Goal: Information Seeking & Learning: Compare options

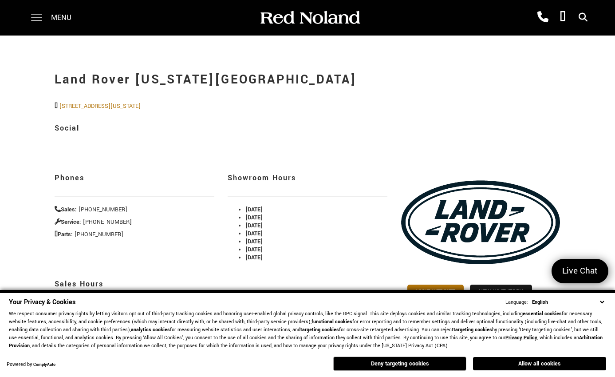
click at [42, 15] on span at bounding box center [36, 14] width 11 height 1
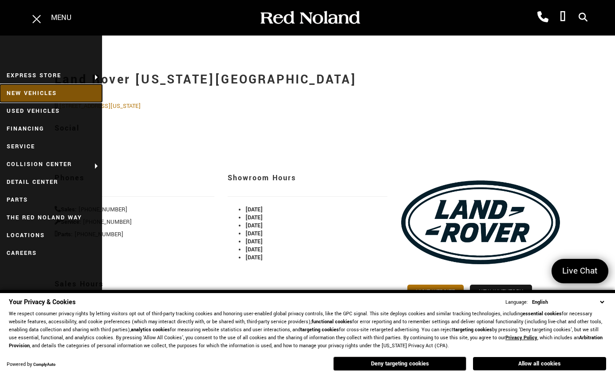
click at [38, 94] on link "New Vehicles" at bounding box center [51, 93] width 102 height 18
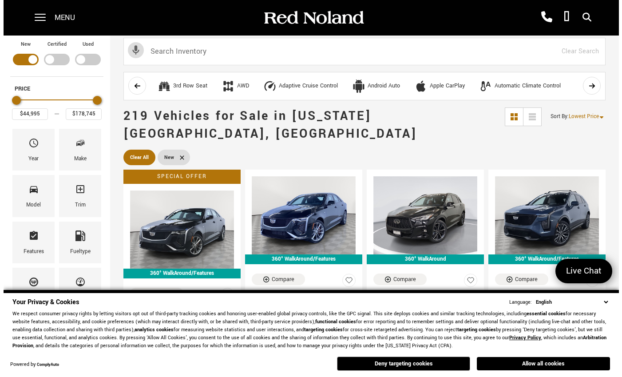
scroll to position [10, 0]
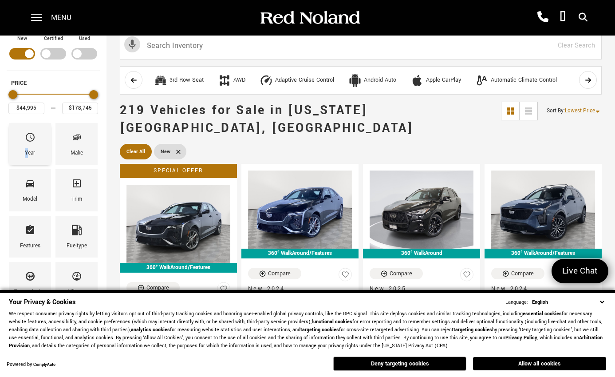
click at [27, 150] on div "Year" at bounding box center [30, 153] width 10 height 10
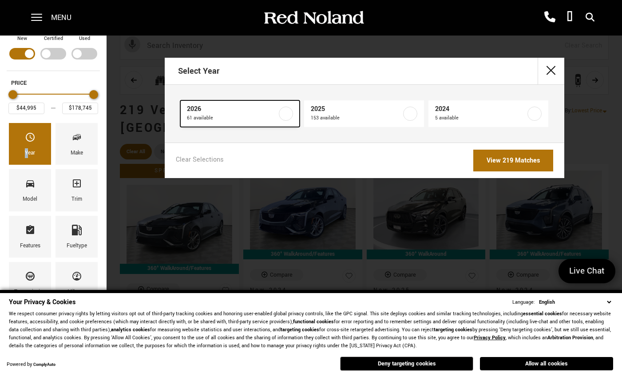
click at [285, 114] on label at bounding box center [286, 114] width 14 height 14
type input "$55,987"
type input "$175,605"
checkbox input "true"
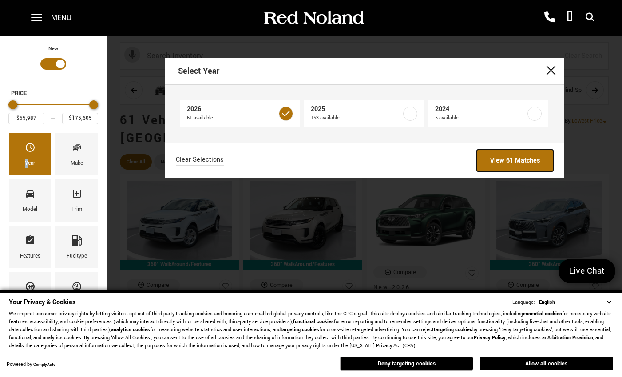
click at [504, 163] on link "View 61 Matches" at bounding box center [515, 161] width 76 height 22
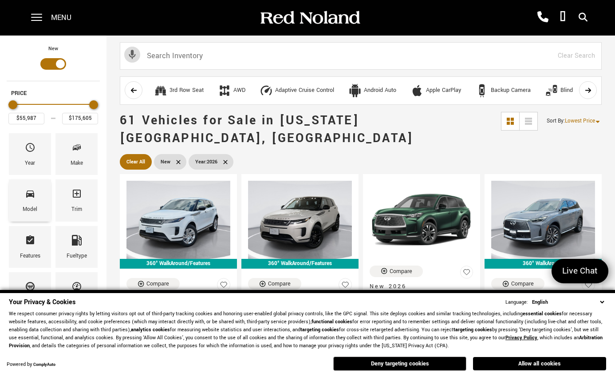
click at [34, 198] on icon "Model" at bounding box center [30, 193] width 11 height 11
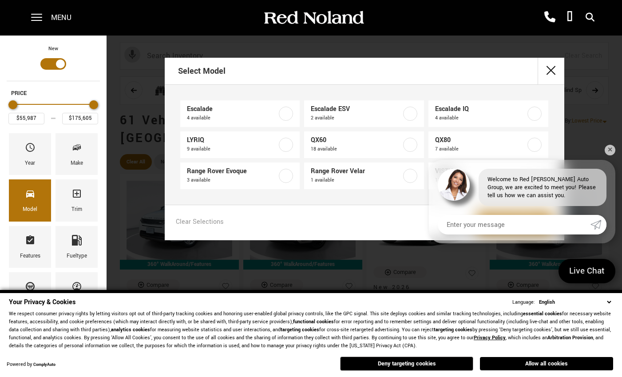
click at [602, 147] on div "Select Model Escalade 4 available Escalade ESV 2 available Escalade IQ 4 availa…" at bounding box center [364, 149] width 515 height 182
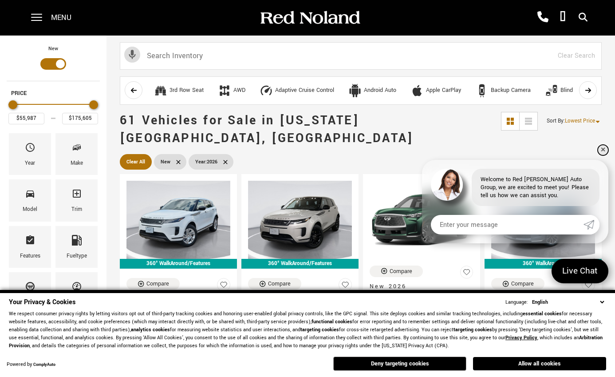
click at [603, 153] on link "✕" at bounding box center [603, 150] width 11 height 11
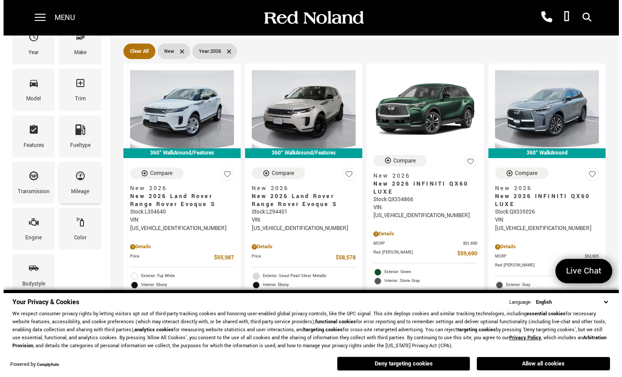
scroll to position [66, 0]
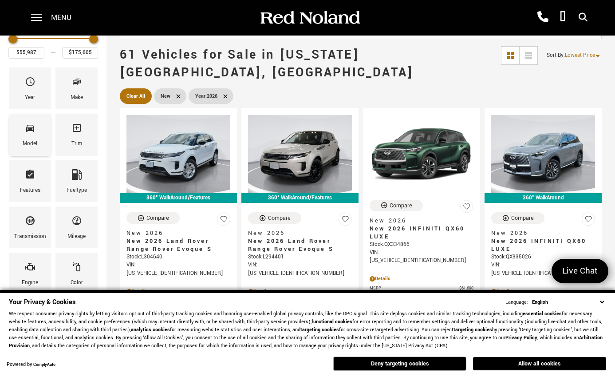
click at [24, 127] on div "Model" at bounding box center [30, 135] width 42 height 42
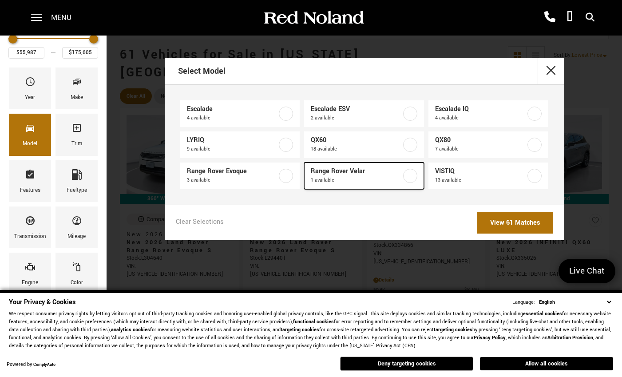
click at [326, 173] on span "Range Rover Velar" at bounding box center [356, 171] width 91 height 9
type input "$65,513"
checkbox input "true"
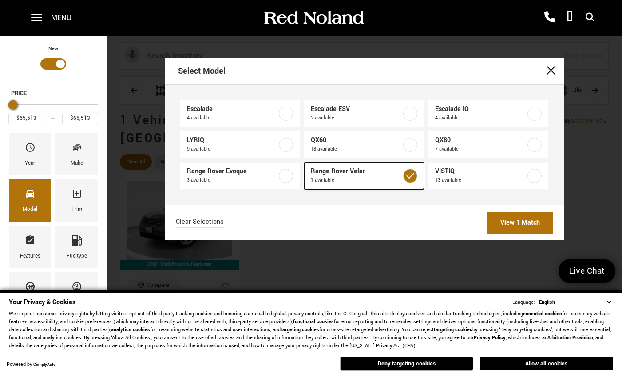
click at [326, 173] on span "Range Rover Velar" at bounding box center [356, 171] width 91 height 9
type input "$55,987"
type input "$175,605"
checkbox input "false"
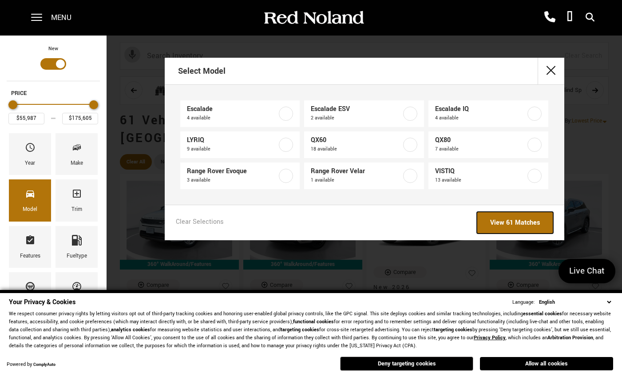
click at [501, 220] on link "View 61 Matches" at bounding box center [515, 223] width 76 height 22
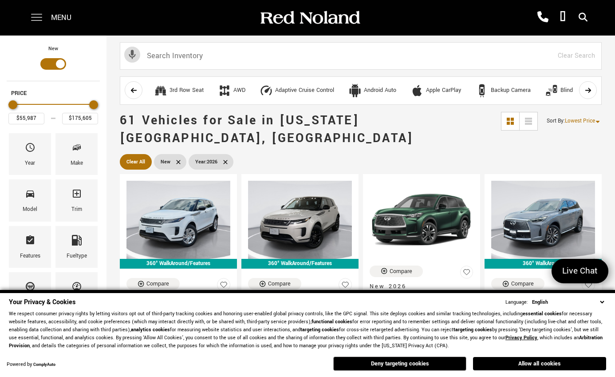
click at [38, 8] on span at bounding box center [36, 18] width 11 height 36
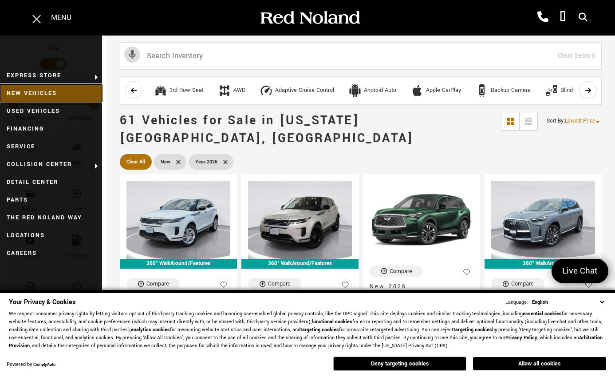
click at [46, 94] on link "New Vehicles" at bounding box center [51, 93] width 102 height 18
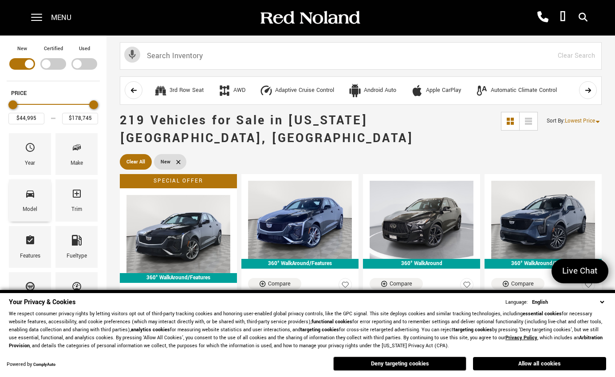
click at [36, 196] on div "Model" at bounding box center [30, 200] width 42 height 42
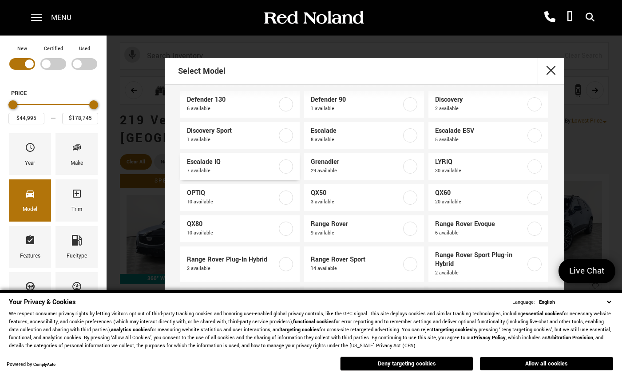
scroll to position [42, 0]
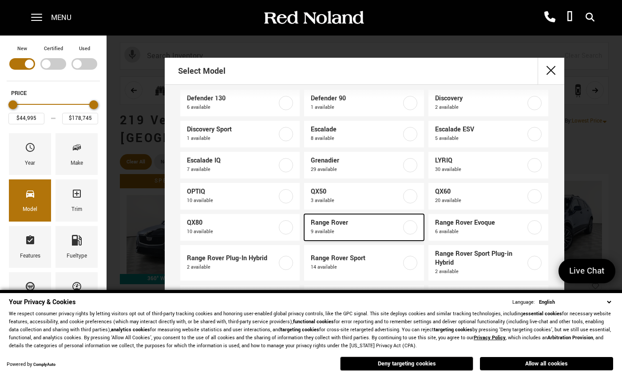
click at [406, 227] on label at bounding box center [410, 227] width 14 height 14
type input "$129,662"
type input "$166,622"
checkbox input "true"
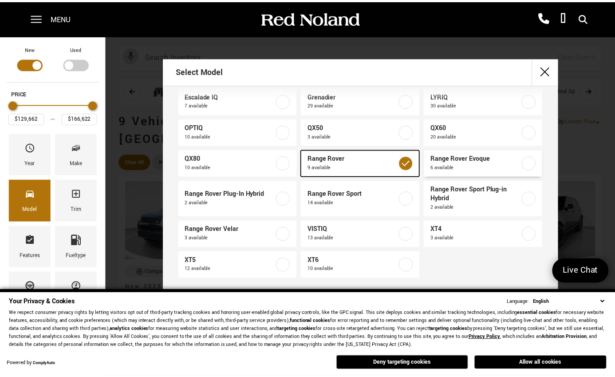
scroll to position [107, 0]
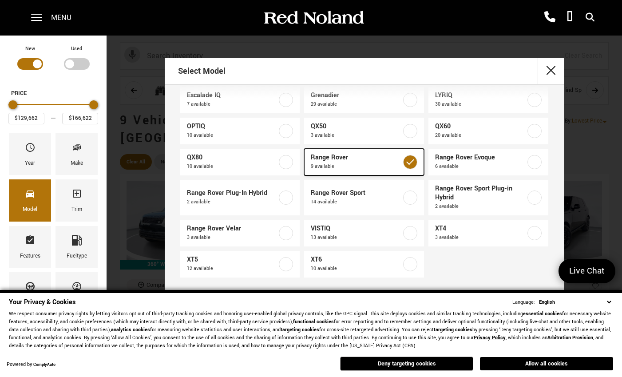
click at [325, 153] on span "Range Rover" at bounding box center [356, 157] width 91 height 9
type input "$44,995"
type input "$178,745"
checkbox input "false"
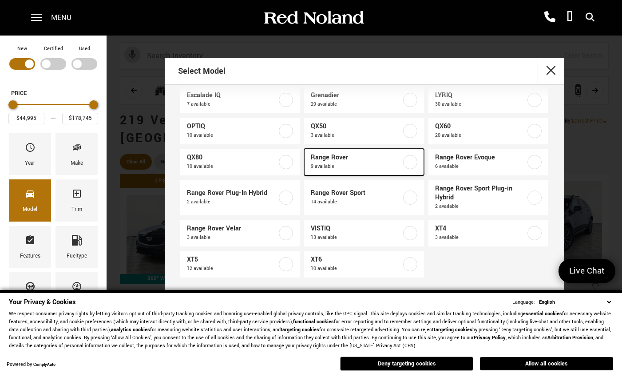
click at [325, 153] on span "Range Rover" at bounding box center [356, 157] width 91 height 9
type input "$129,662"
type input "$166,622"
checkbox input "true"
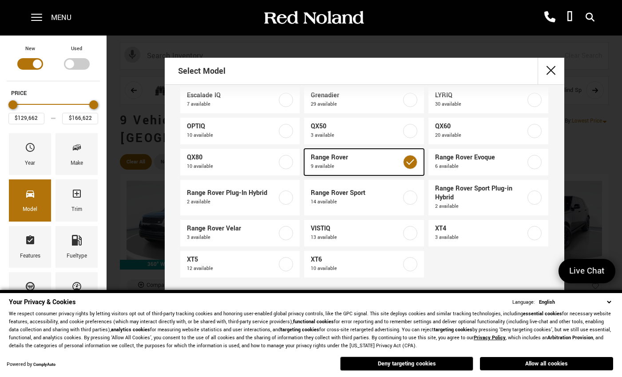
click at [304, 149] on link "Range Rover 9 available" at bounding box center [364, 162] width 120 height 27
type input "$44,995"
type input "$178,745"
checkbox input "false"
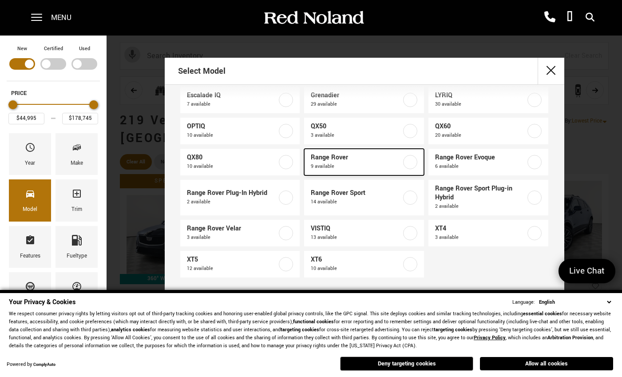
click at [304, 149] on link "Range Rover 9 available" at bounding box center [364, 162] width 120 height 27
type input "$129,662"
type input "$166,622"
checkbox input "true"
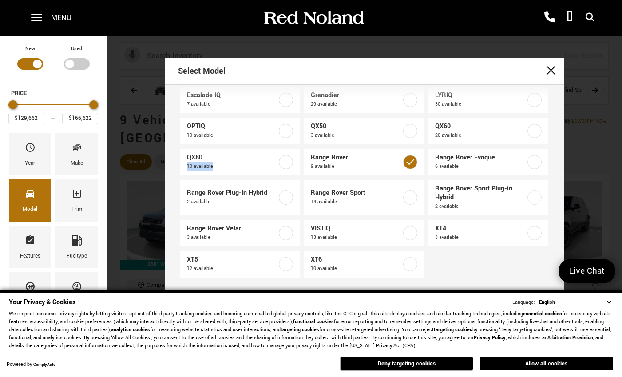
click at [144, 172] on div "Select Model CT4 7 available CT5 1 available Defender 110 5 available Defender …" at bounding box center [364, 193] width 515 height 271
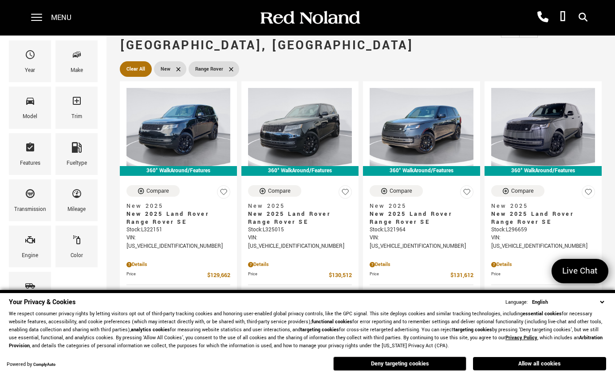
scroll to position [76, 0]
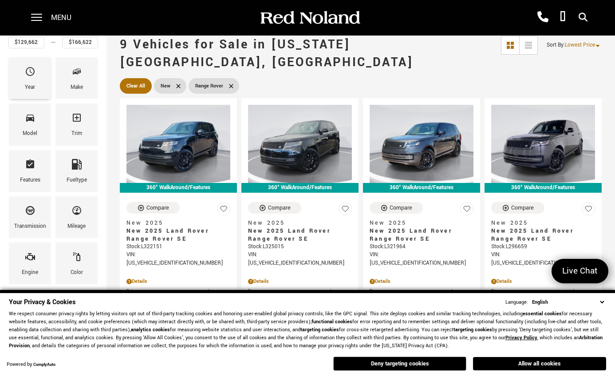
click at [39, 90] on div "Year" at bounding box center [30, 78] width 42 height 42
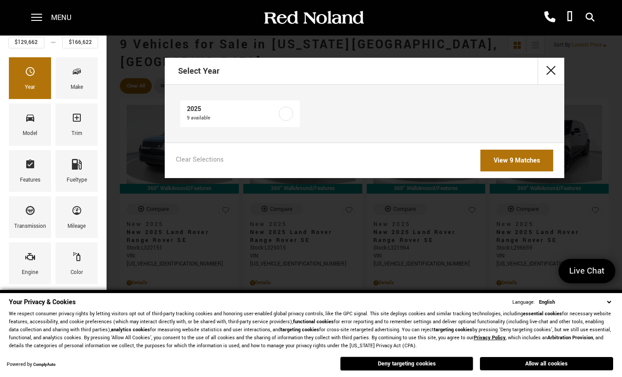
click at [144, 123] on div "Select Year 2025 9 available Clear Selections View 9 Matches" at bounding box center [364, 118] width 515 height 120
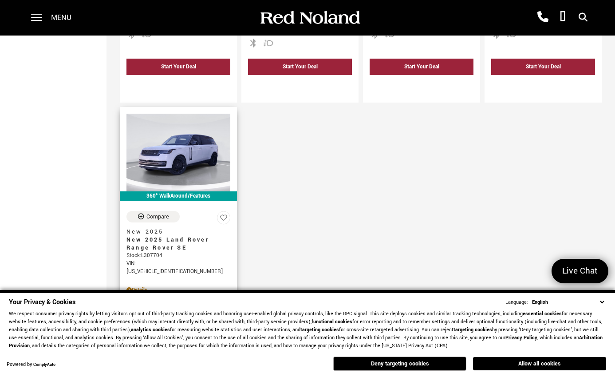
scroll to position [639, 0]
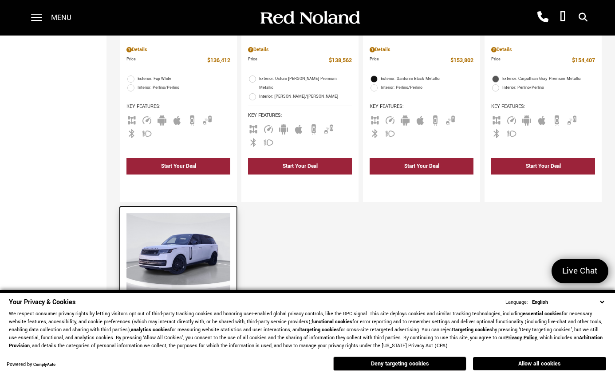
click at [189, 213] on img at bounding box center [179, 252] width 104 height 78
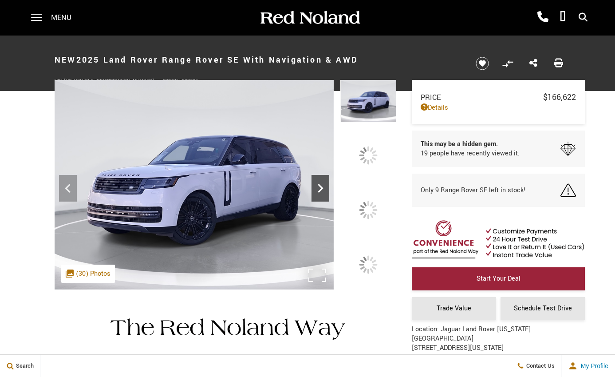
click at [379, 202] on div at bounding box center [369, 210] width 56 height 42
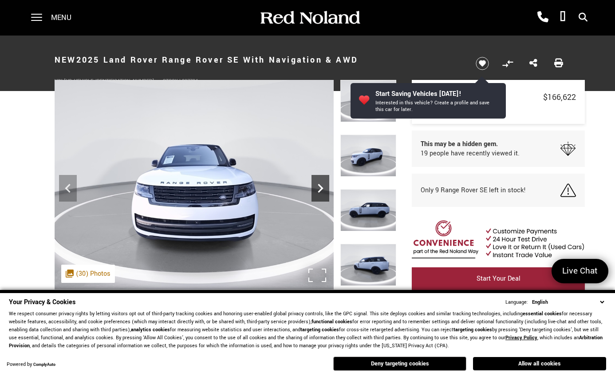
click at [319, 183] on icon "Next" at bounding box center [321, 188] width 18 height 18
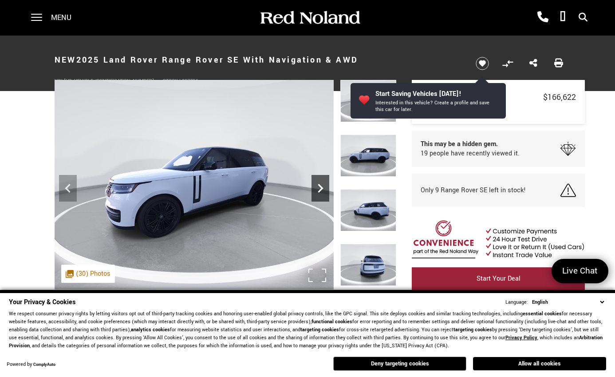
click at [319, 183] on icon "Next" at bounding box center [321, 188] width 18 height 18
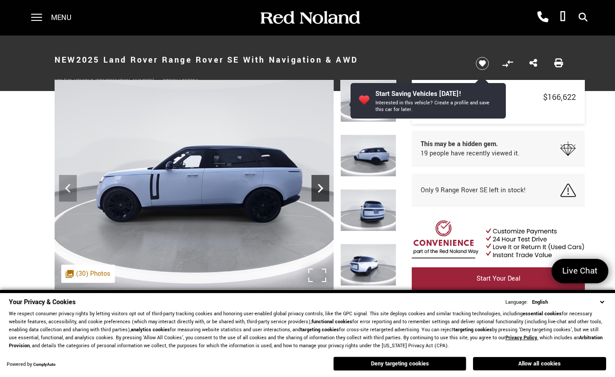
click at [319, 183] on icon "Next" at bounding box center [321, 188] width 18 height 18
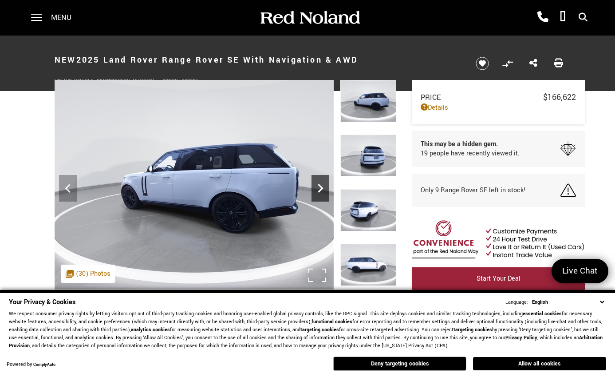
click at [319, 183] on icon "Next" at bounding box center [321, 188] width 18 height 18
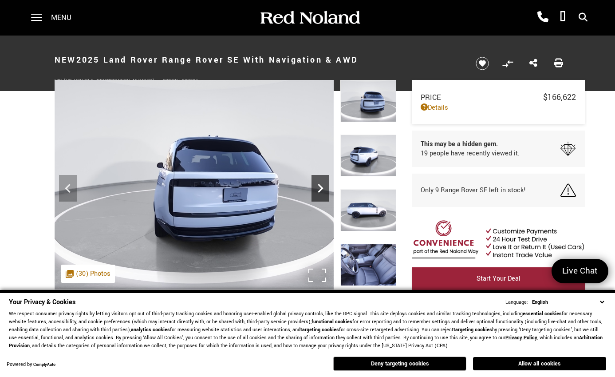
click at [319, 183] on icon "Next" at bounding box center [321, 188] width 18 height 18
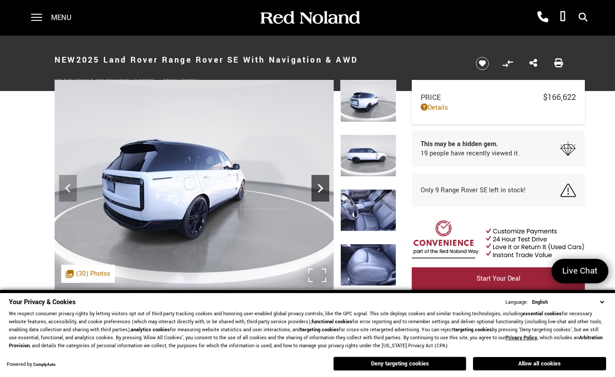
click at [319, 183] on icon "Next" at bounding box center [321, 188] width 18 height 18
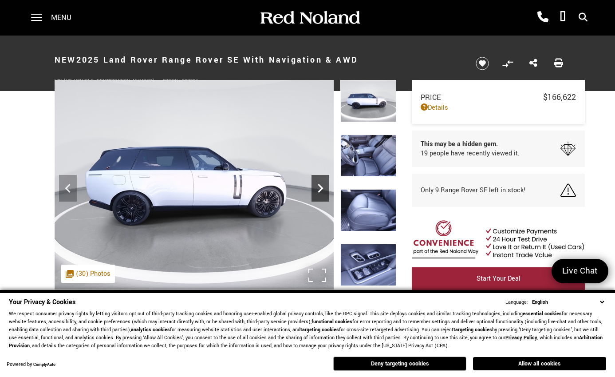
click at [319, 183] on icon "Next" at bounding box center [321, 188] width 18 height 18
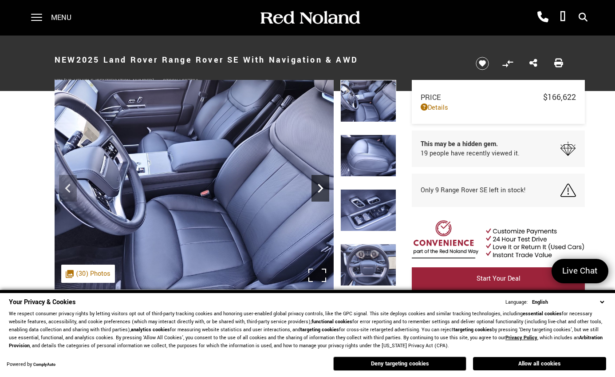
click at [319, 183] on icon "Next" at bounding box center [321, 188] width 18 height 18
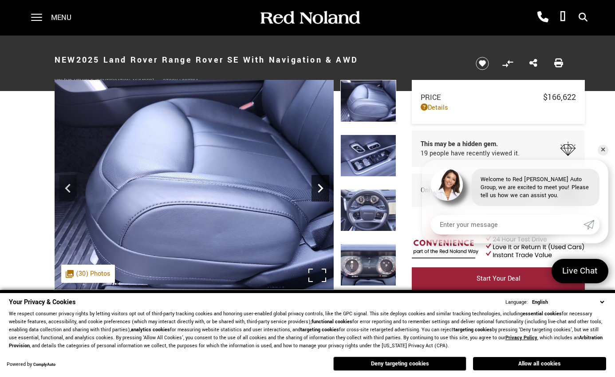
click at [319, 183] on icon "Next" at bounding box center [321, 188] width 18 height 18
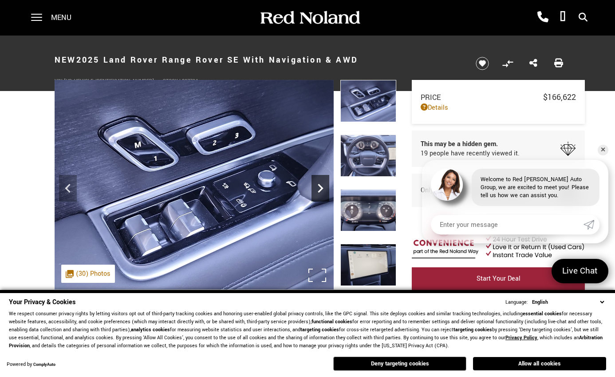
click at [319, 183] on icon "Next" at bounding box center [321, 188] width 18 height 18
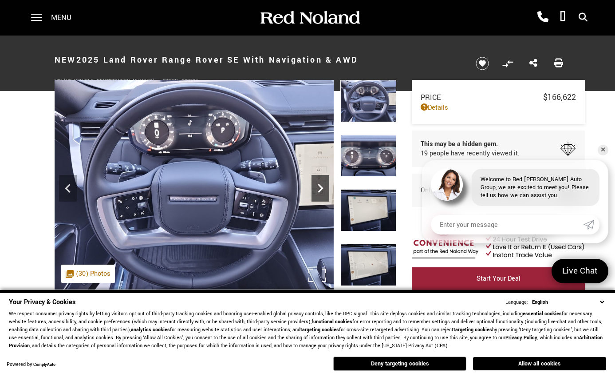
click at [319, 183] on icon "Next" at bounding box center [321, 188] width 18 height 18
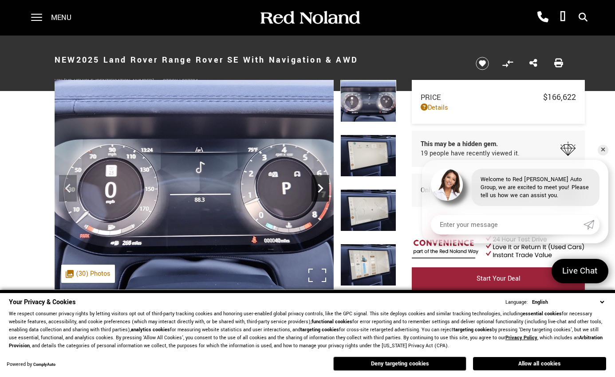
click at [319, 183] on icon "Next" at bounding box center [321, 188] width 18 height 18
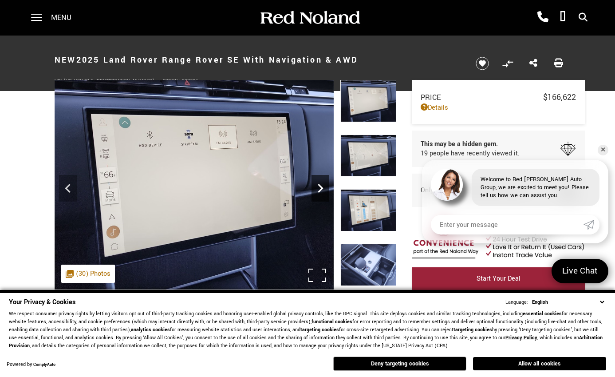
click at [319, 183] on icon "Next" at bounding box center [321, 188] width 18 height 18
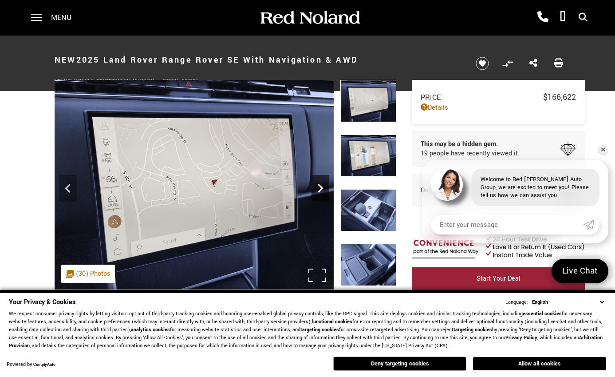
click at [319, 183] on icon "Next" at bounding box center [321, 188] width 18 height 18
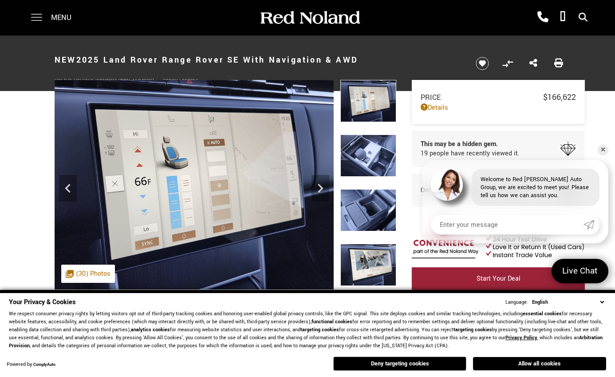
click at [32, 24] on span at bounding box center [36, 18] width 11 height 36
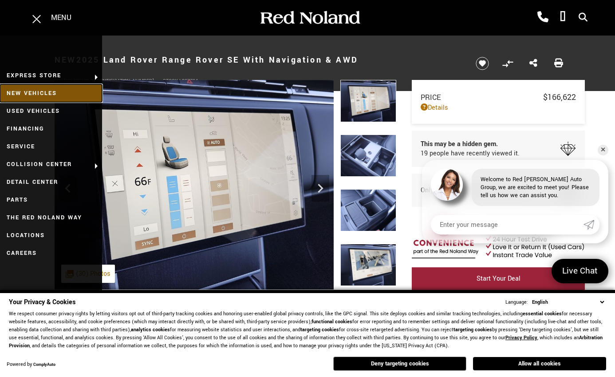
click at [52, 92] on link "New Vehicles" at bounding box center [51, 93] width 102 height 18
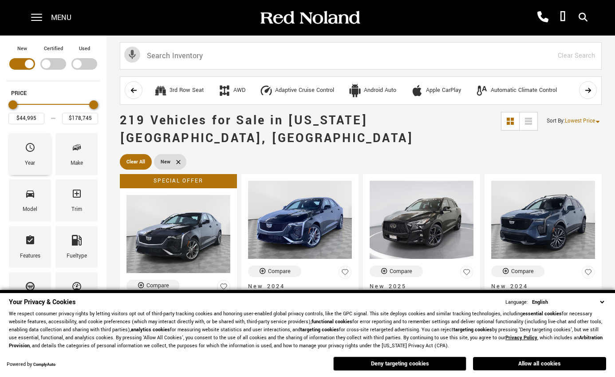
click at [33, 149] on icon "Year" at bounding box center [30, 147] width 9 height 9
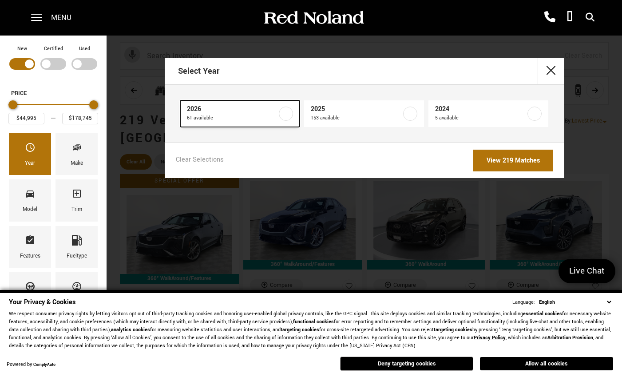
click at [289, 117] on label at bounding box center [286, 114] width 14 height 14
type input "$55,987"
type input "$175,605"
checkbox input "true"
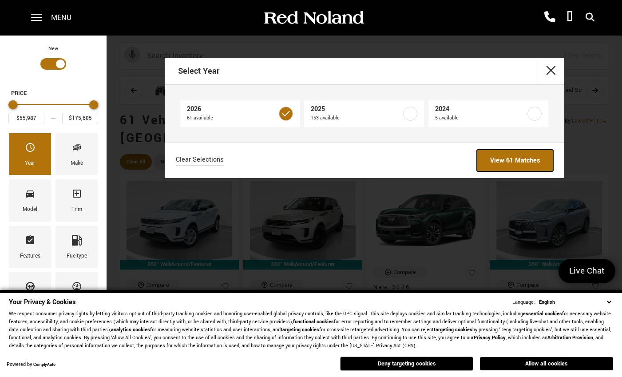
click at [495, 160] on link "View 61 Matches" at bounding box center [515, 161] width 76 height 22
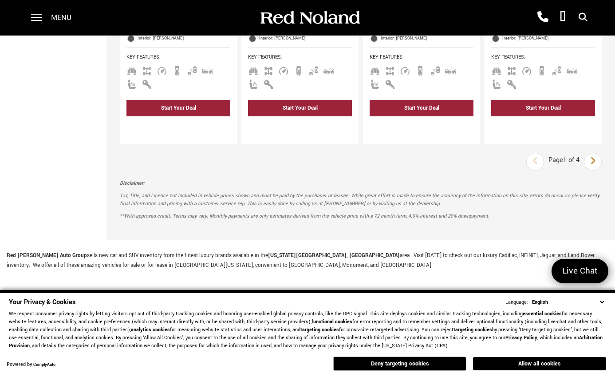
scroll to position [1684, 0]
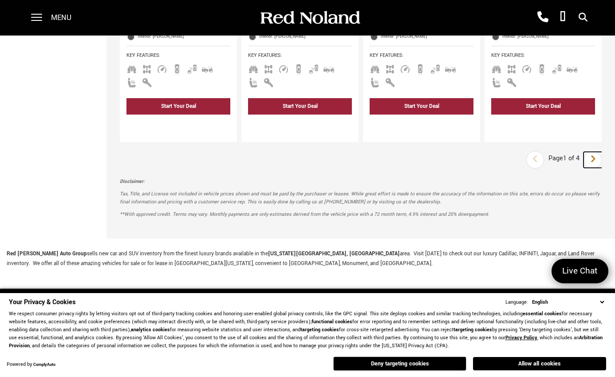
click at [603, 152] on link "Next" at bounding box center [593, 160] width 19 height 16
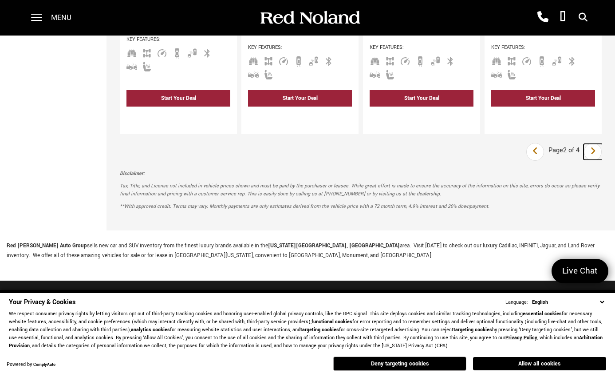
scroll to position [1582, 0]
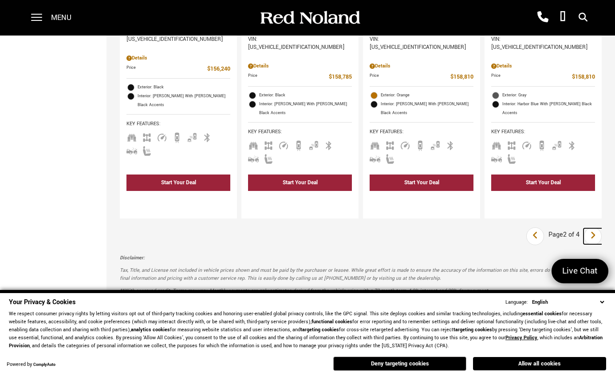
click at [603, 228] on link "Next" at bounding box center [593, 236] width 19 height 16
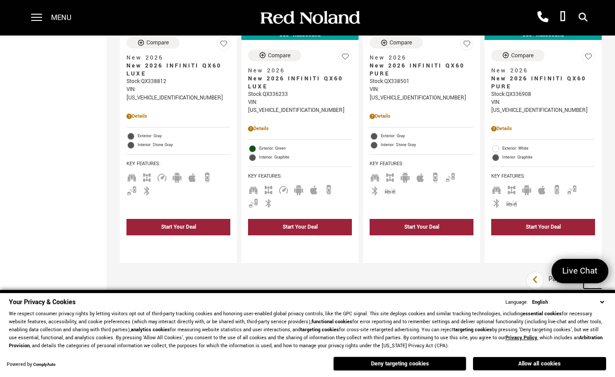
scroll to position [1583, 0]
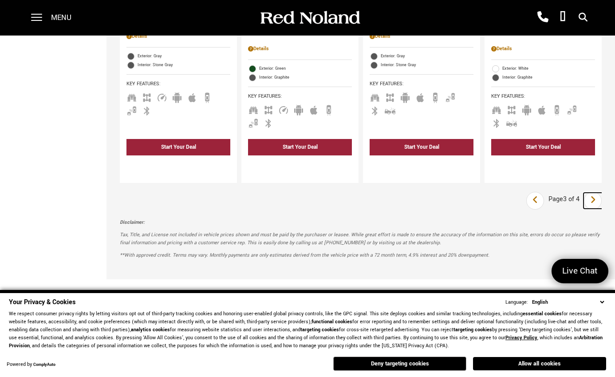
click at [603, 193] on link "Next" at bounding box center [593, 201] width 19 height 16
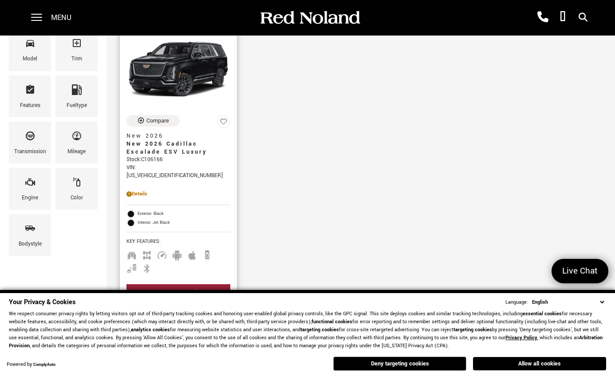
scroll to position [144, 0]
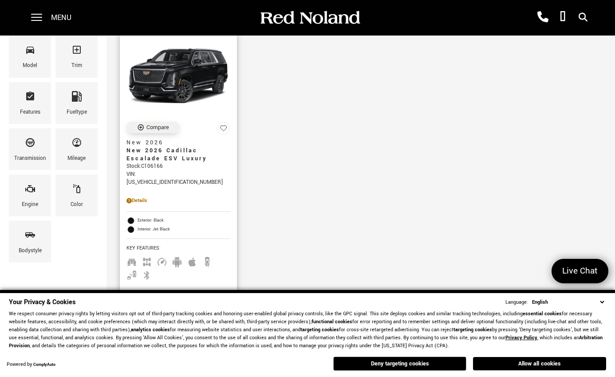
click at [162, 123] on div "Compare" at bounding box center [158, 127] width 23 height 8
click at [146, 123] on div "Vehicle Added To Compare List" at bounding box center [142, 127] width 9 height 8
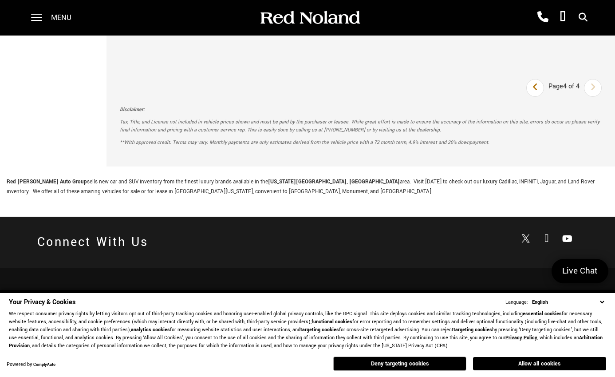
scroll to position [609, 0]
